Goal: Find specific page/section

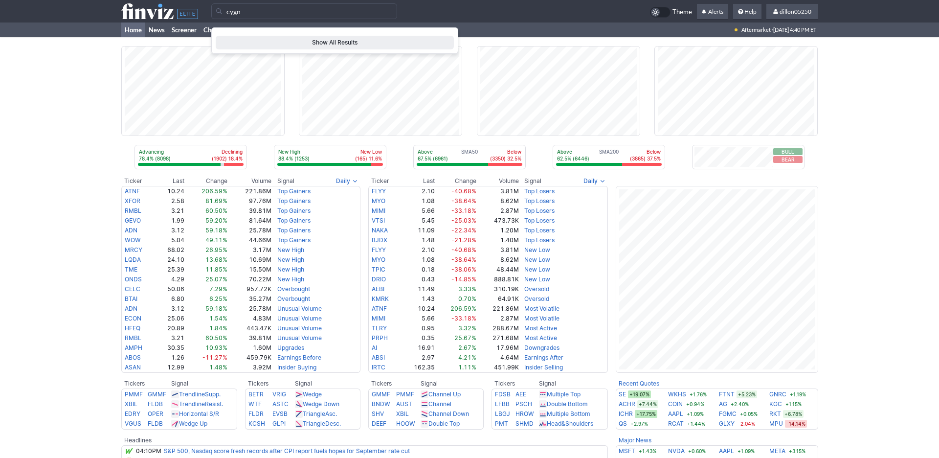
type input "cygn"
click at [324, 47] on span "Show All Results" at bounding box center [334, 43] width 229 height 10
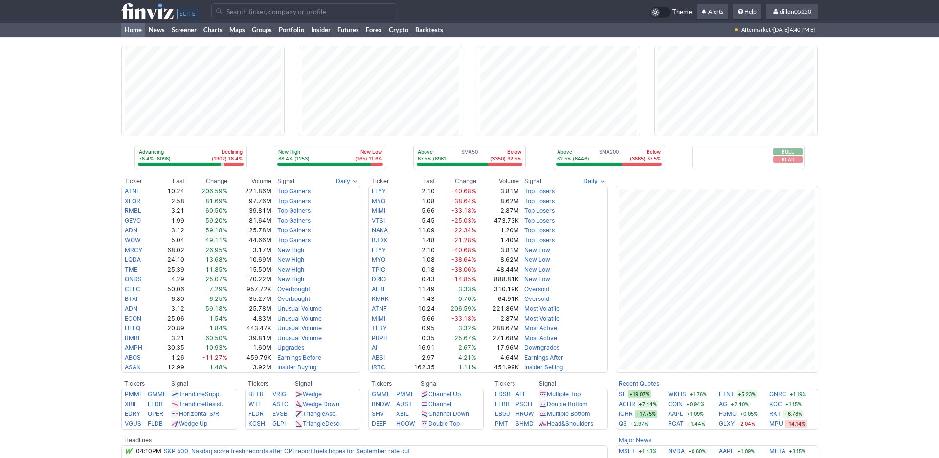
click at [243, 13] on input "Search" at bounding box center [304, 11] width 186 height 16
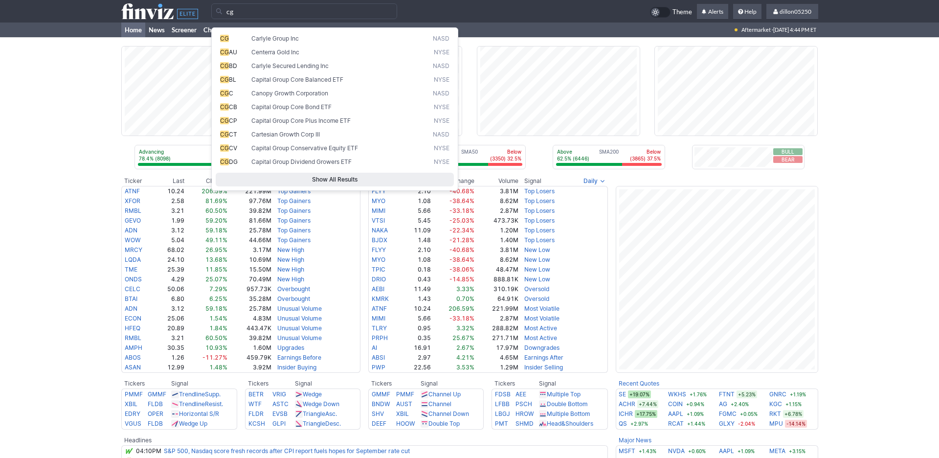
type input "cg"
click at [93, 213] on div "Advancing 78.4% (8098) Declining (1902) 18.4% New High 88.4% (1253) New Low (16…" at bounding box center [469, 381] width 939 height 688
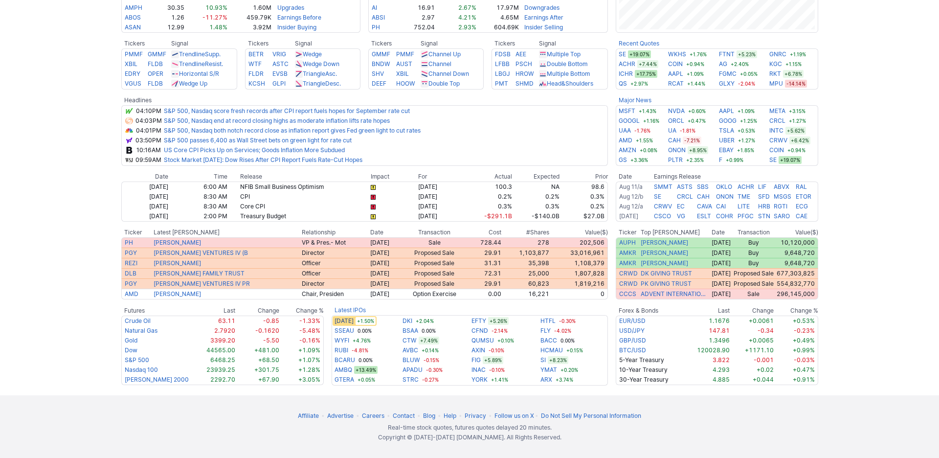
scroll to position [462, 0]
